Goal: Entertainment & Leisure: Consume media (video, audio)

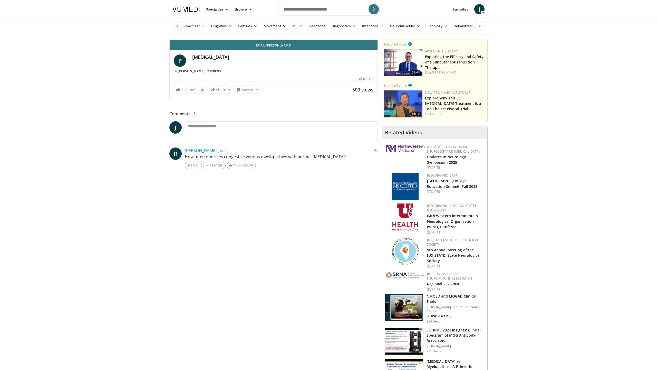
click at [378, 40] on div "60 seconds Tap to unmute" at bounding box center [274, 40] width 208 height 0
click at [378, 40] on div "30 seconds Tap to unmute" at bounding box center [274, 40] width 208 height 0
click at [378, 40] on span "Video Player" at bounding box center [372, 35] width 10 height 10
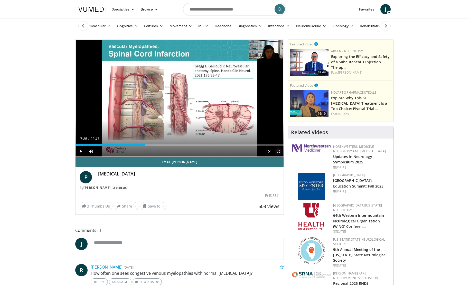
click at [278, 152] on span "Video Player" at bounding box center [278, 151] width 10 height 10
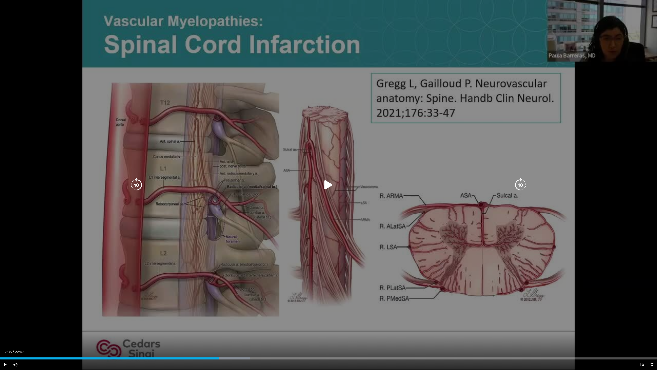
click at [328, 185] on icon "Video Player" at bounding box center [328, 185] width 14 height 14
click at [329, 186] on icon "Video Player" at bounding box center [328, 185] width 14 height 14
click at [593, 282] on div "10 seconds Tap to unmute" at bounding box center [328, 184] width 657 height 369
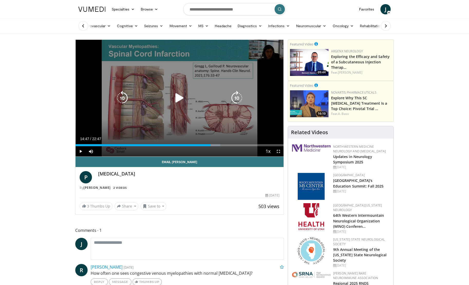
click at [213, 110] on div "10 seconds Tap to unmute" at bounding box center [179, 98] width 208 height 117
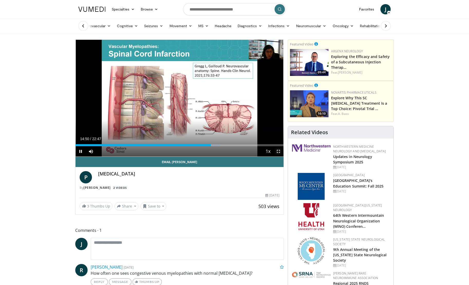
click at [278, 151] on span "Video Player" at bounding box center [278, 151] width 10 height 10
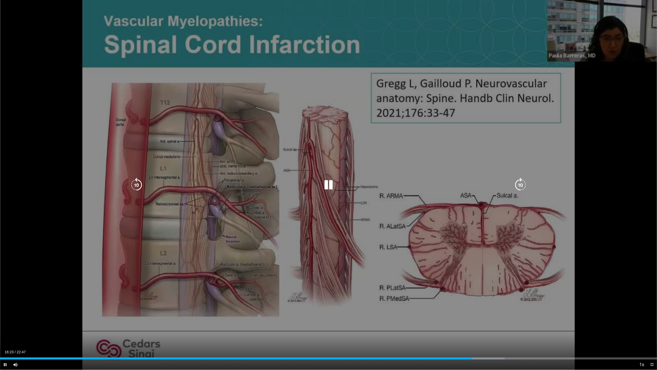
click at [332, 187] on icon "Video Player" at bounding box center [328, 185] width 14 height 14
